Goal: Information Seeking & Learning: Understand process/instructions

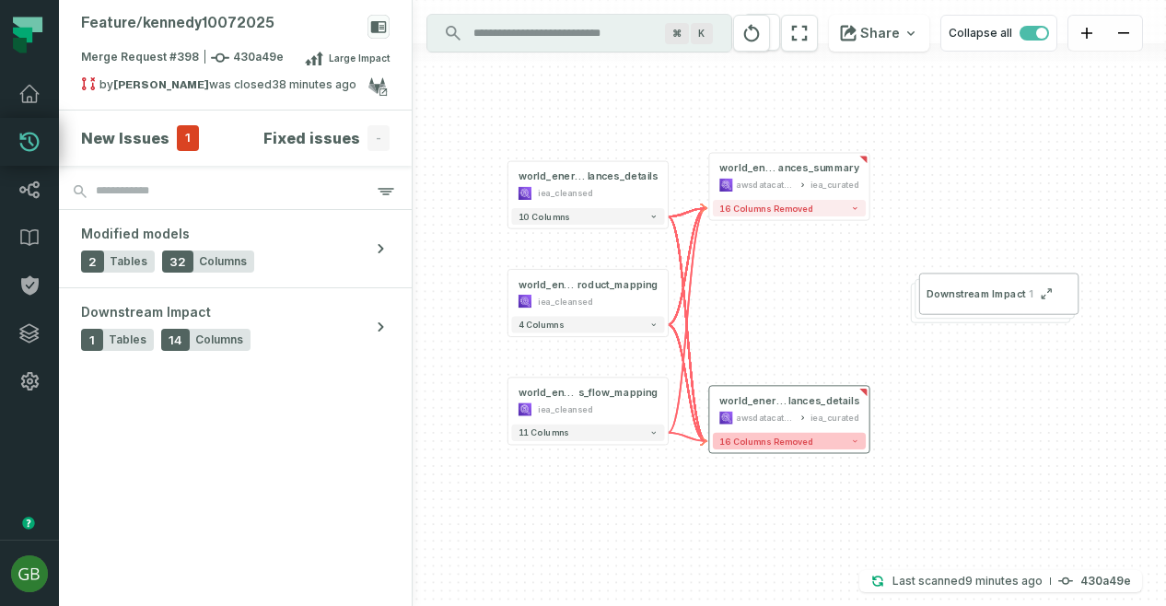
click at [769, 445] on span "16 columns removed" at bounding box center [766, 440] width 94 height 10
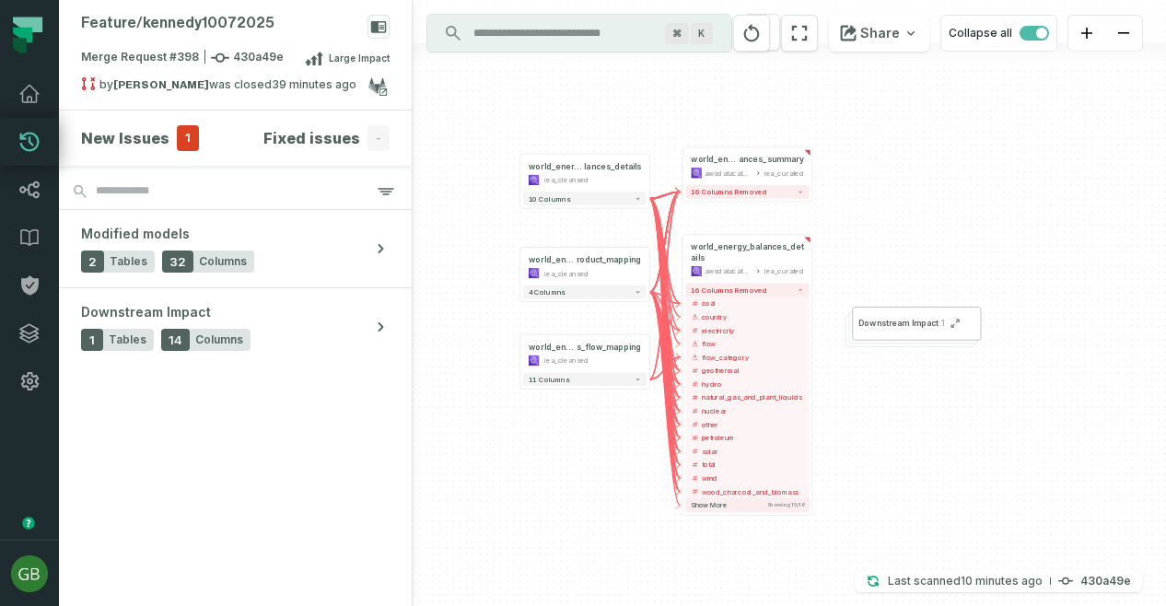
drag, startPoint x: 884, startPoint y: 366, endPoint x: 873, endPoint y: 185, distance: 180.8
click at [873, 185] on div "+ world_energy_balances_details awsdatacatalog iea_curated + 16 columns removed…" at bounding box center [788, 303] width 753 height 606
click at [711, 506] on span "Show more" at bounding box center [708, 505] width 36 height 8
click at [760, 327] on span "electricity" at bounding box center [752, 330] width 102 height 10
click at [748, 326] on span "electricity" at bounding box center [752, 330] width 102 height 10
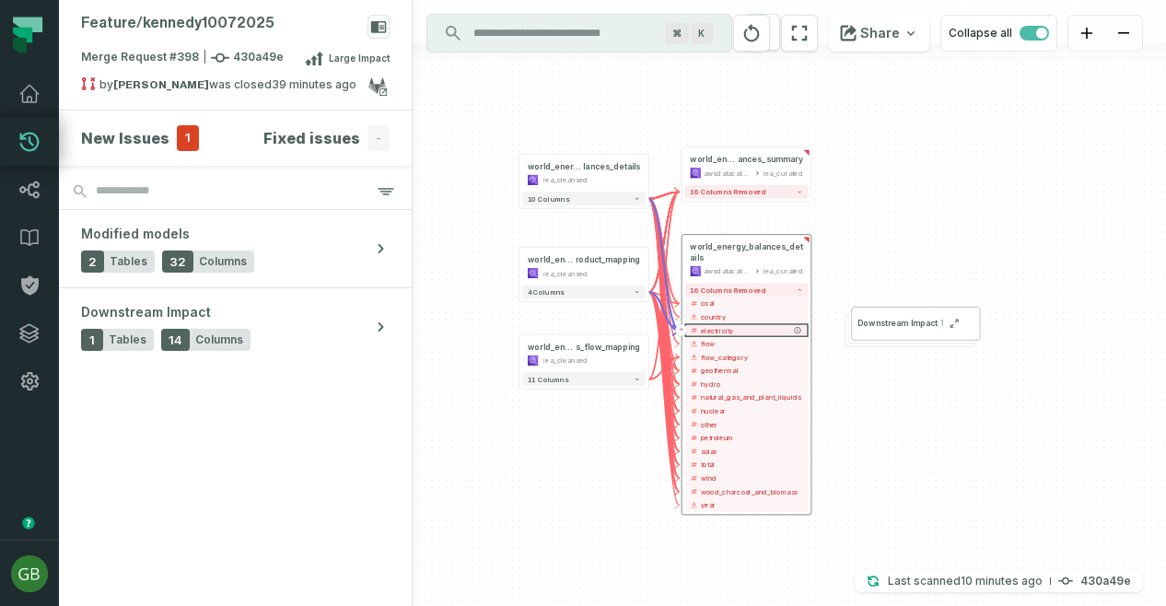
click at [748, 326] on span "electricity" at bounding box center [752, 330] width 102 height 10
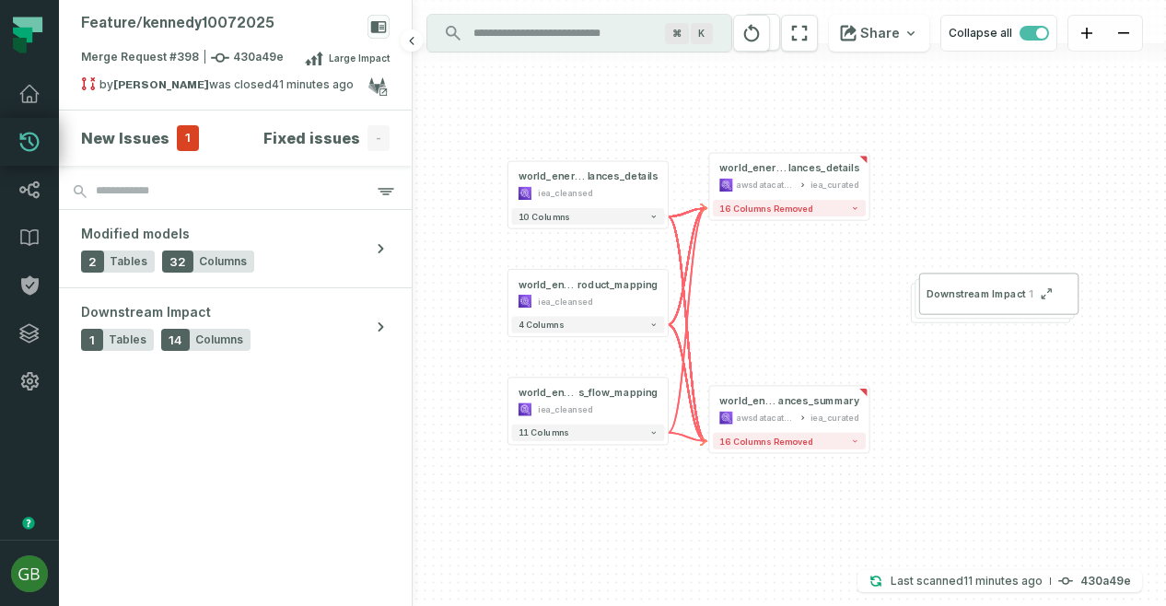
click at [164, 156] on section "New Issues 1 Fixed issues -" at bounding box center [235, 137] width 353 height 55
click at [142, 121] on section "New Issues 1 Fixed issues -" at bounding box center [235, 137] width 353 height 55
click at [143, 134] on h4 "New Issues" at bounding box center [125, 138] width 88 height 22
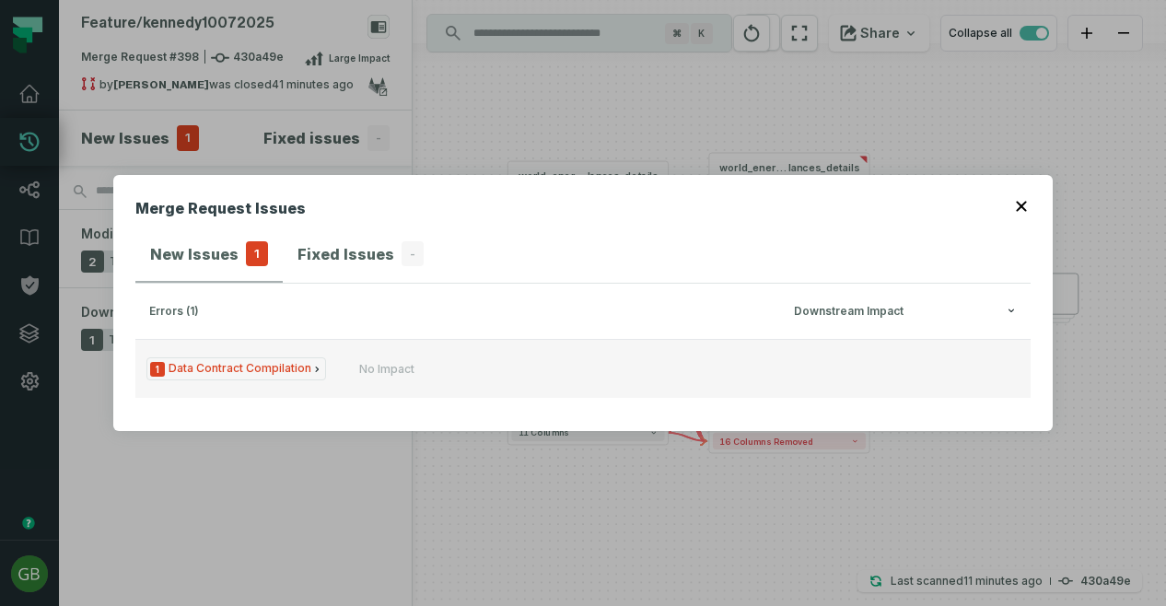
click at [258, 371] on span "1 Data Contract Compilation" at bounding box center [236, 368] width 180 height 23
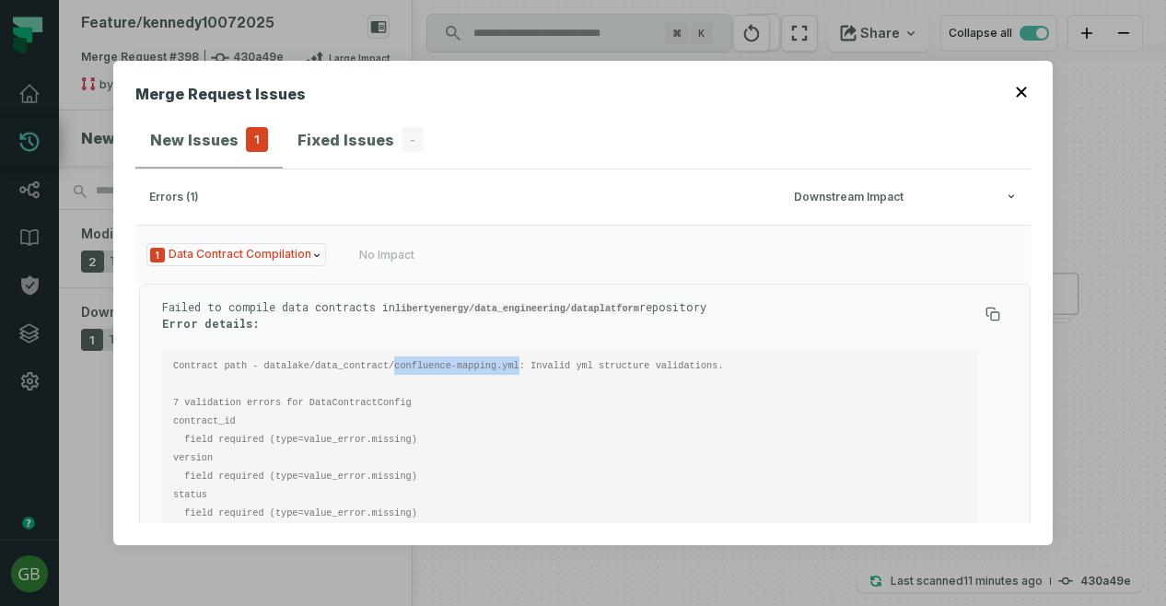
drag, startPoint x: 492, startPoint y: 366, endPoint x: 375, endPoint y: 365, distance: 116.9
click at [375, 365] on code "Contract path - datalake/data_contract/confluence-mapping.yml: Invalid yml stru…" at bounding box center [454, 513] width 562 height 306
copy code "confluence-mapping.yml"
drag, startPoint x: 249, startPoint y: 364, endPoint x: 493, endPoint y: 369, distance: 243.1
click at [493, 369] on code "Contract path - datalake/data_contract/confluence-mapping.yml: Invalid yml stru…" at bounding box center [454, 513] width 562 height 306
